Goal: Communication & Community: Answer question/provide support

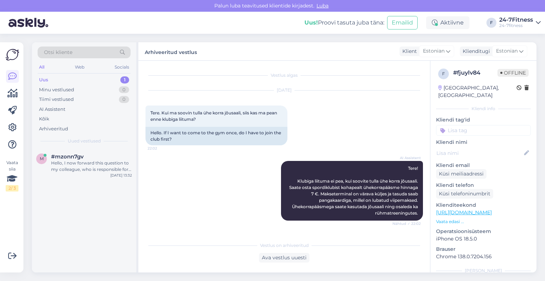
scroll to position [258, 0]
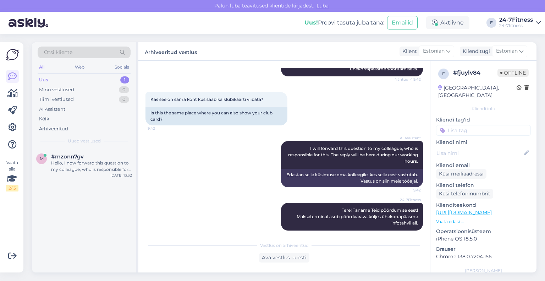
click at [88, 165] on div "Hello, I now forward this question to my colleague, who is responsible for this…" at bounding box center [91, 166] width 81 height 13
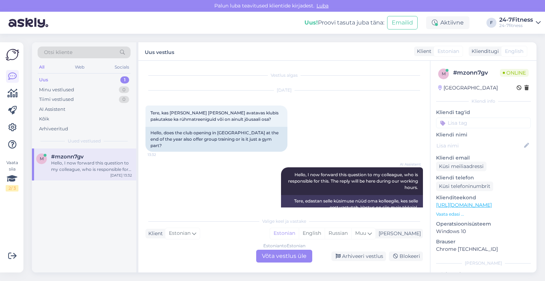
scroll to position [7, 0]
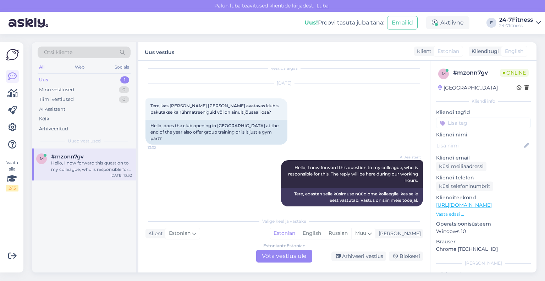
click at [266, 256] on div "Estonian to Estonian Võta vestlus üle" at bounding box center [284, 256] width 56 height 13
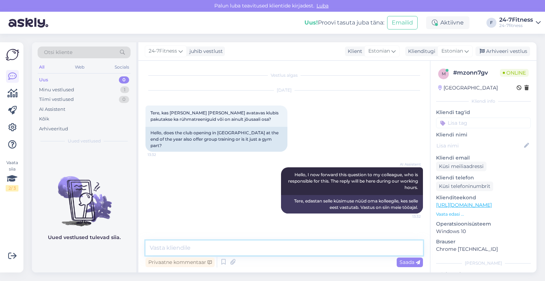
click at [307, 245] on textarea at bounding box center [285, 247] width 278 height 15
paste textarea "Tere! Täname Teid pöördumise eest! Kahjuks Saue spordiklubisse rühmatreeningute…"
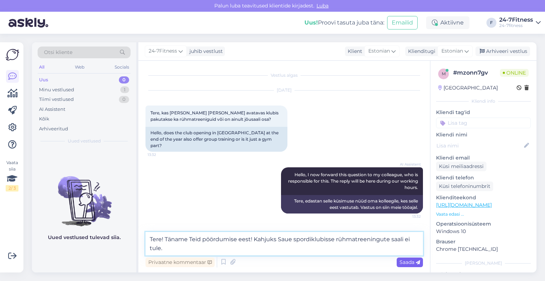
type textarea "Tere! Täname Teid pöördumise eest! Kahjuks Saue spordiklubisse rühmatreeningute…"
click at [406, 261] on span "Saada" at bounding box center [410, 262] width 21 height 6
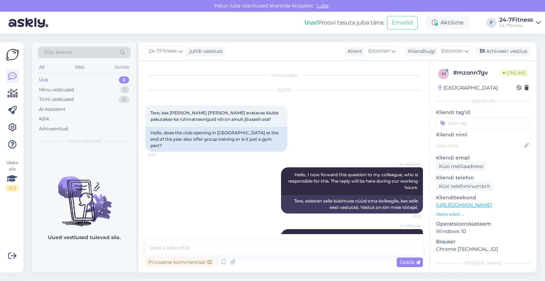
scroll to position [18, 0]
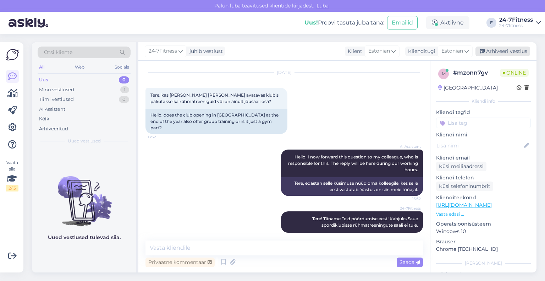
click at [511, 51] on div "Arhiveeri vestlus" at bounding box center [503, 52] width 55 height 10
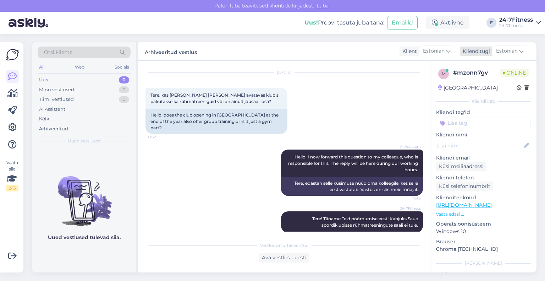
scroll to position [20, 0]
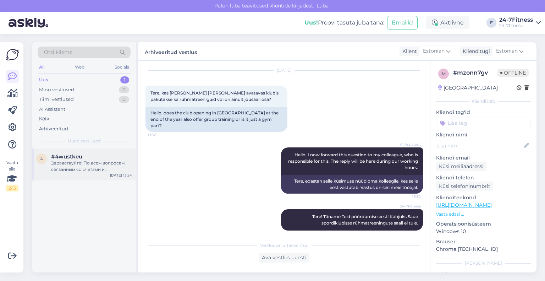
click at [84, 167] on div "Здравствуйте! По всем вопросам, связанным со счетами и задолженностями, просим …" at bounding box center [91, 166] width 81 height 13
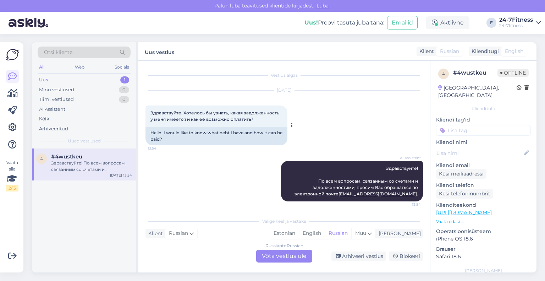
scroll to position [0, 0]
drag, startPoint x: 252, startPoint y: 120, endPoint x: 150, endPoint y: 112, distance: 101.8
click at [150, 112] on div "Здравствуйте. Хотелось бы узнать, какая задолженность у меня имеется и как ее в…" at bounding box center [217, 115] width 142 height 21
copy span "Здравствуйте. Хотелось бы узнать, какая задолженность у меня имеется и как ее в…"
click at [300, 255] on div "Russian to Russian Võta vestlus üle" at bounding box center [284, 256] width 56 height 13
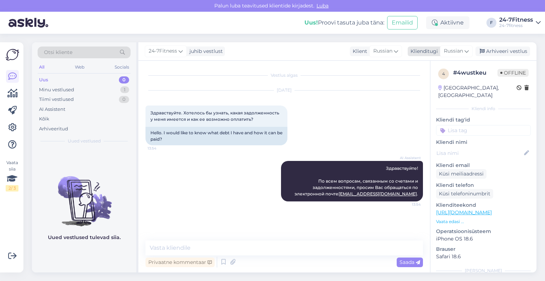
click at [437, 53] on div "Klienditugi" at bounding box center [423, 51] width 30 height 7
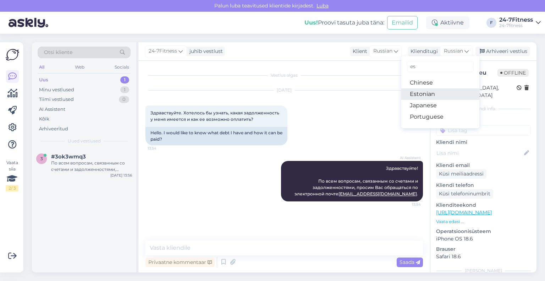
type input "es"
click at [427, 91] on link "Estonian" at bounding box center [441, 93] width 78 height 11
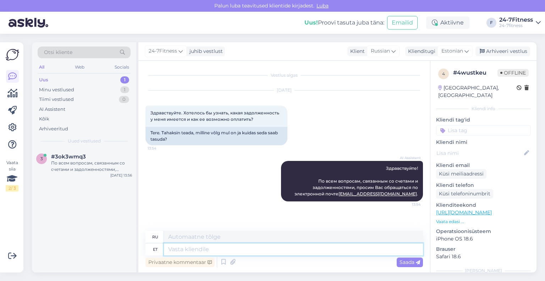
click at [304, 246] on textarea at bounding box center [293, 249] width 259 height 12
paste textarea "Tere! Täname Teid pöördumise eest! Palun kirjutage arvetega seotud küsimus meie…"
type textarea "Tere! Täname Teid pöördumise eest! Palun kirjutage arvetega seotud küsimus meie…"
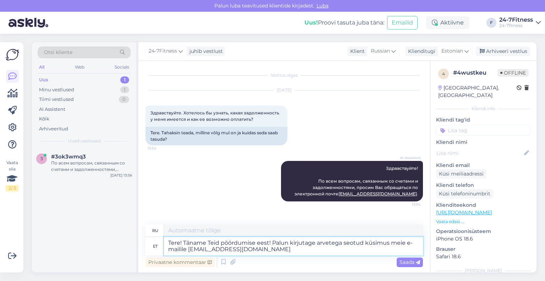
type textarea "Здравствуйте! Спасибо, что связались с нами! По всем вопросам, связанным со сче…"
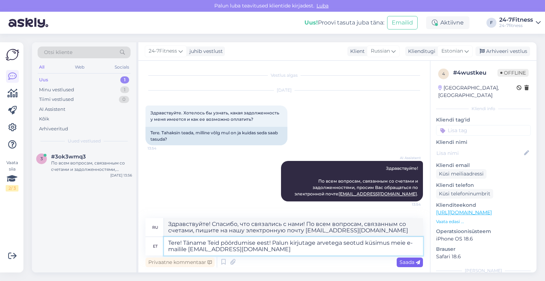
type textarea "Tere! Täname Teid pöördumise eest! Palun kirjutage arvetega seotud küsimus meie…"
click at [409, 260] on span "Saada" at bounding box center [410, 262] width 21 height 6
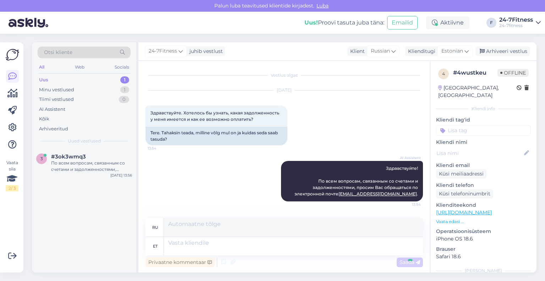
scroll to position [46, 0]
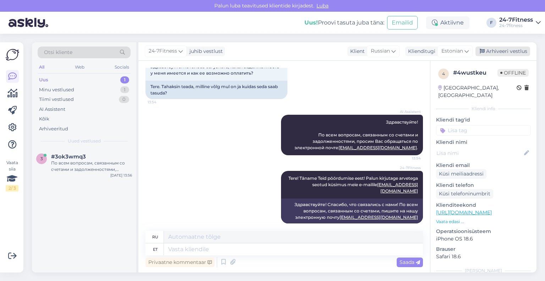
click at [495, 52] on div "Arhiveeri vestlus" at bounding box center [503, 52] width 55 height 10
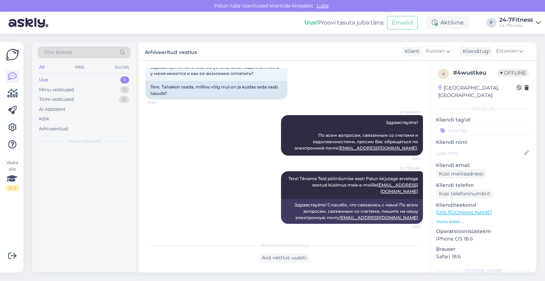
scroll to position [39, 0]
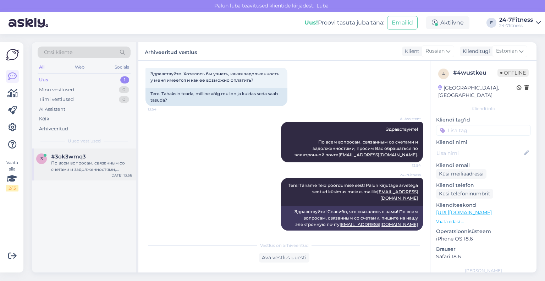
click at [67, 167] on div "По всем вопросам, связанным со счетами и задолженностями, пожалуйста, обращайте…" at bounding box center [91, 166] width 81 height 13
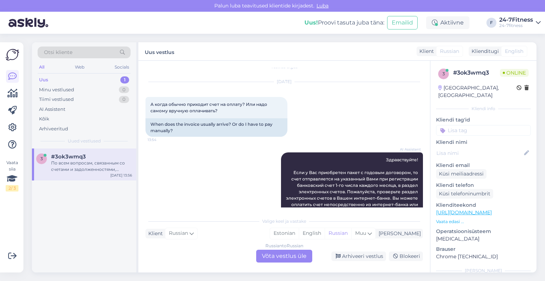
scroll to position [0, 0]
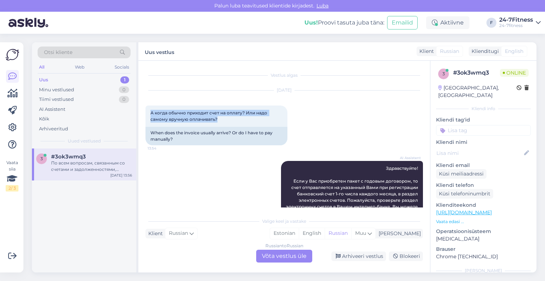
drag, startPoint x: 236, startPoint y: 123, endPoint x: 145, endPoint y: 115, distance: 91.3
click at [145, 115] on div "Vestlus algas [DATE] А когда обычно приходит счет на оплату? Или надо самому вр…" at bounding box center [284, 167] width 292 height 212
copy span "А когда обычно приходит счет на оплату? Или надо самому вручную оплачивать?"
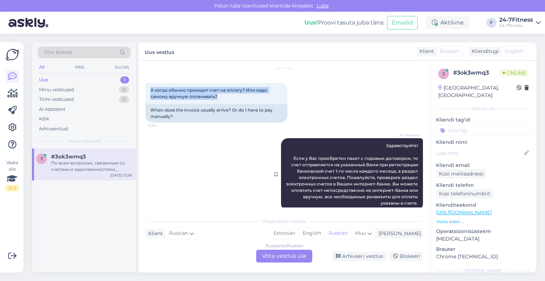
scroll to position [36, 0]
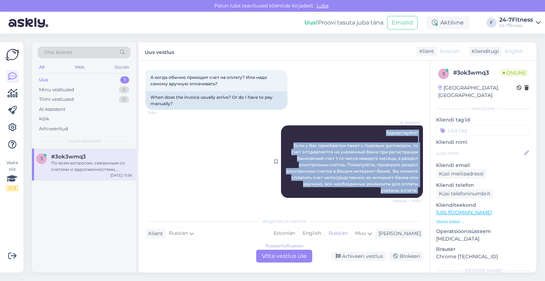
drag, startPoint x: 413, startPoint y: 191, endPoint x: 364, endPoint y: 130, distance: 78.3
click at [364, 130] on div "AI Assistent Здравствуйте! Если у Вас приобретен пакет с годовым договором, то …" at bounding box center [352, 161] width 142 height 72
copy span "Здравствуйте! Если у Вас приобретен пакет с годовым договором, то счет отправля…"
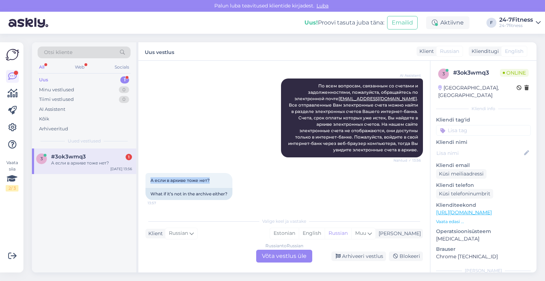
drag, startPoint x: 214, startPoint y: 181, endPoint x: 142, endPoint y: 184, distance: 72.5
click at [142, 184] on div "Vestlus algas [DATE] А когда обычно приходит счет на оплату? Или надо самому вр…" at bounding box center [284, 167] width 292 height 212
copy span "А если в архиве тоже нет?"
click at [294, 255] on div "Russian to Russian Võta vestlus üle" at bounding box center [284, 256] width 56 height 13
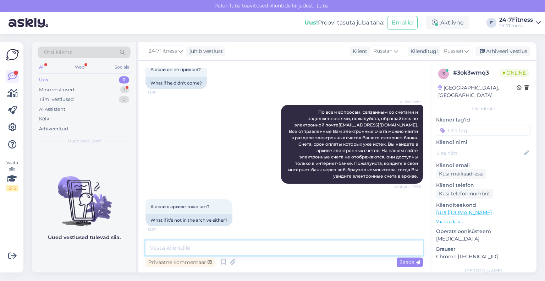
click at [249, 249] on textarea at bounding box center [285, 247] width 278 height 15
click at [426, 53] on div "Klienditugi" at bounding box center [423, 51] width 30 height 7
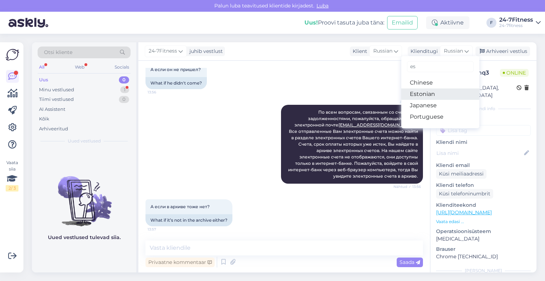
click at [427, 92] on link "Estonian" at bounding box center [441, 93] width 78 height 11
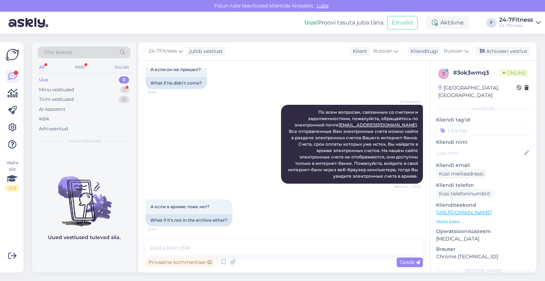
scroll to position [190, 0]
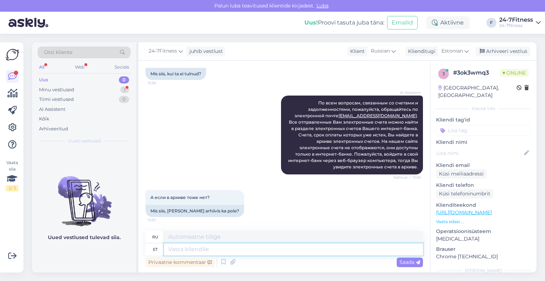
click at [230, 254] on textarea at bounding box center [293, 249] width 259 height 12
paste textarea "Tere! Täname Teid pöördumise eest! Palun kirjutage arvetega seotud küsimus meie…"
type textarea "Tere! Täname Teid pöördumise eest! Palun kirjutage arvetega seotud küsimus meie…"
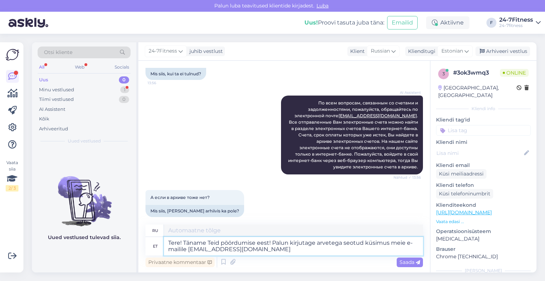
scroll to position [196, 0]
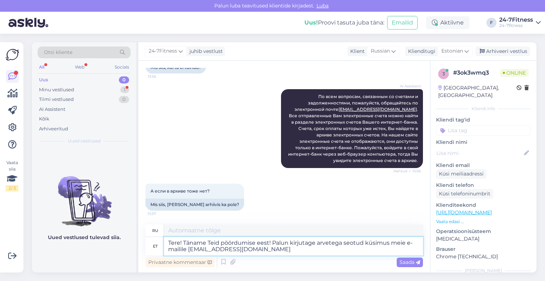
type textarea "Здравствуйте! Спасибо, что связались с нами! По всем вопросам, связанным со сче…"
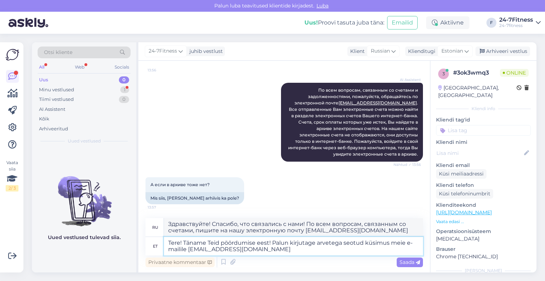
drag, startPoint x: 272, startPoint y: 243, endPoint x: 147, endPoint y: 243, distance: 124.3
click at [147, 243] on div "et Tere! Täname Teid pöördumise eest! Palun kirjutage arvetega seotud küsimus m…" at bounding box center [285, 246] width 278 height 18
type textarea "Palun kirjutage arvetega seotud küsimus meie e-mailile [EMAIL_ADDRESS][DOMAIN_N…"
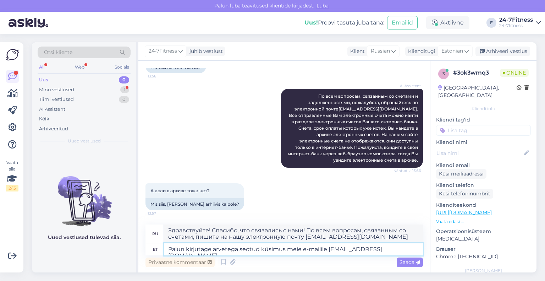
scroll to position [196, 0]
type textarea "По всем вопросам, связанным со счетами, пишите на нашу электронную почту [EMAIL…"
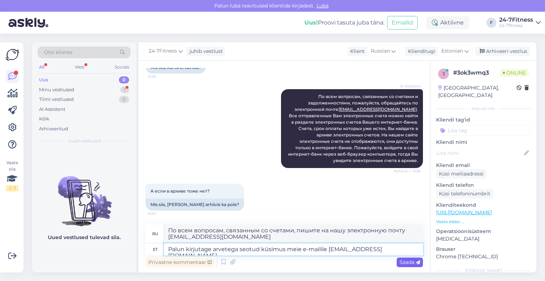
type textarea "Palun kirjutage arvetega seotud küsimus meie e-mailile [EMAIL_ADDRESS][DOMAIN_N…"
click at [406, 262] on span "Saada" at bounding box center [410, 262] width 21 height 6
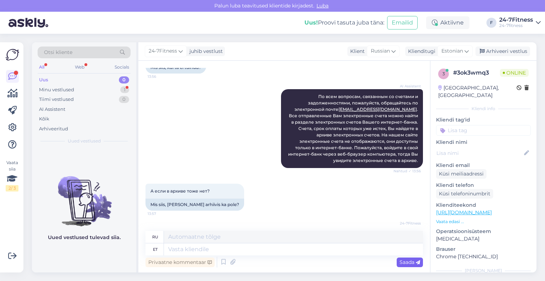
scroll to position [245, 0]
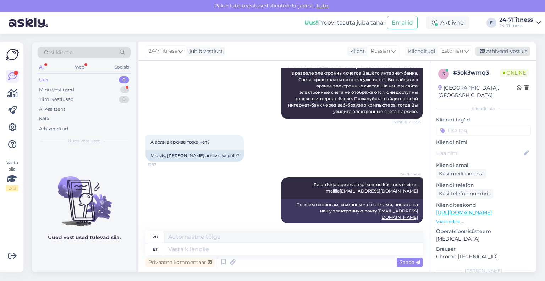
click at [509, 53] on div "Arhiveeri vestlus" at bounding box center [503, 52] width 55 height 10
